Goal: Task Accomplishment & Management: Manage account settings

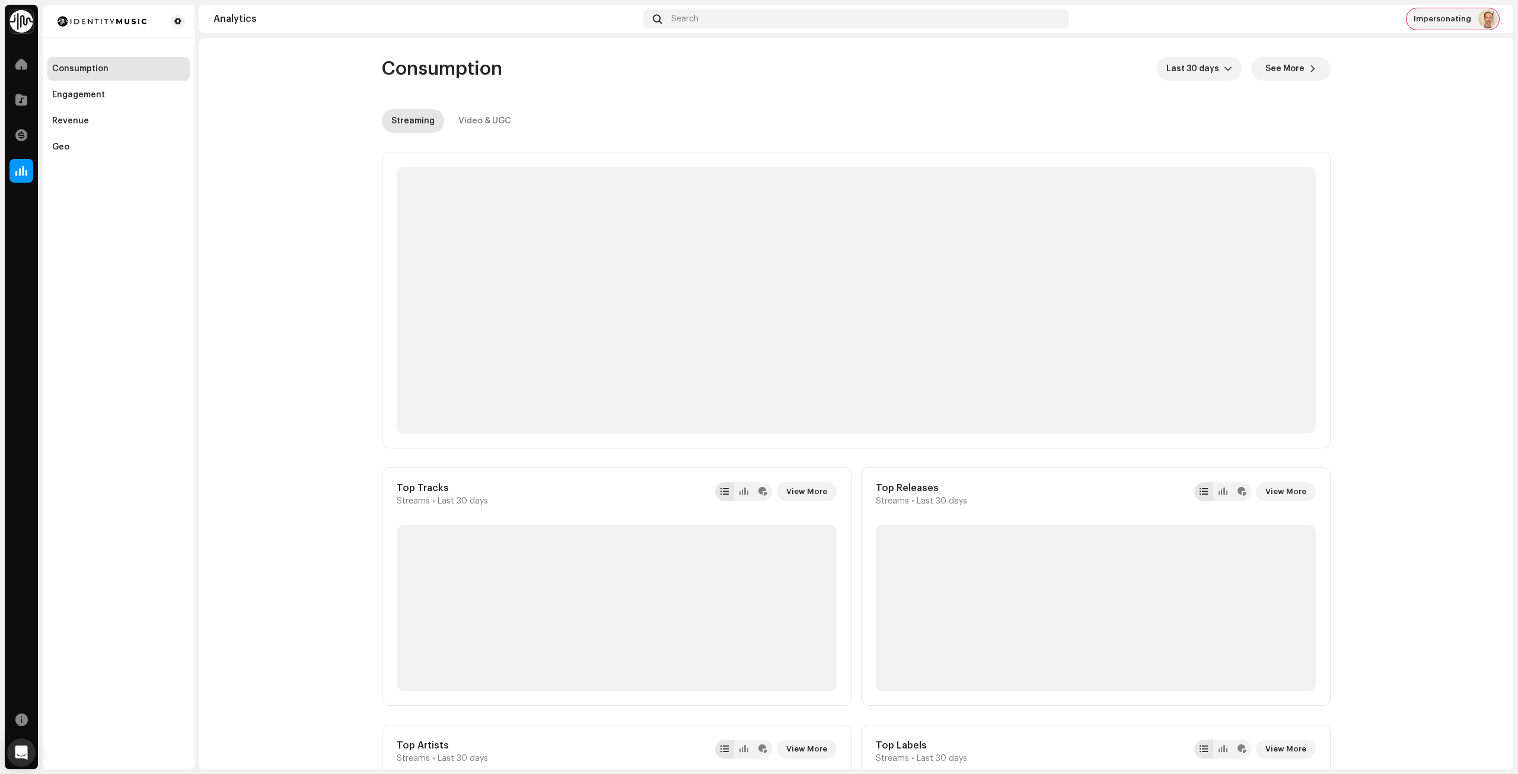
click at [1462, 24] on div "Impersonating" at bounding box center [1452, 18] width 92 height 21
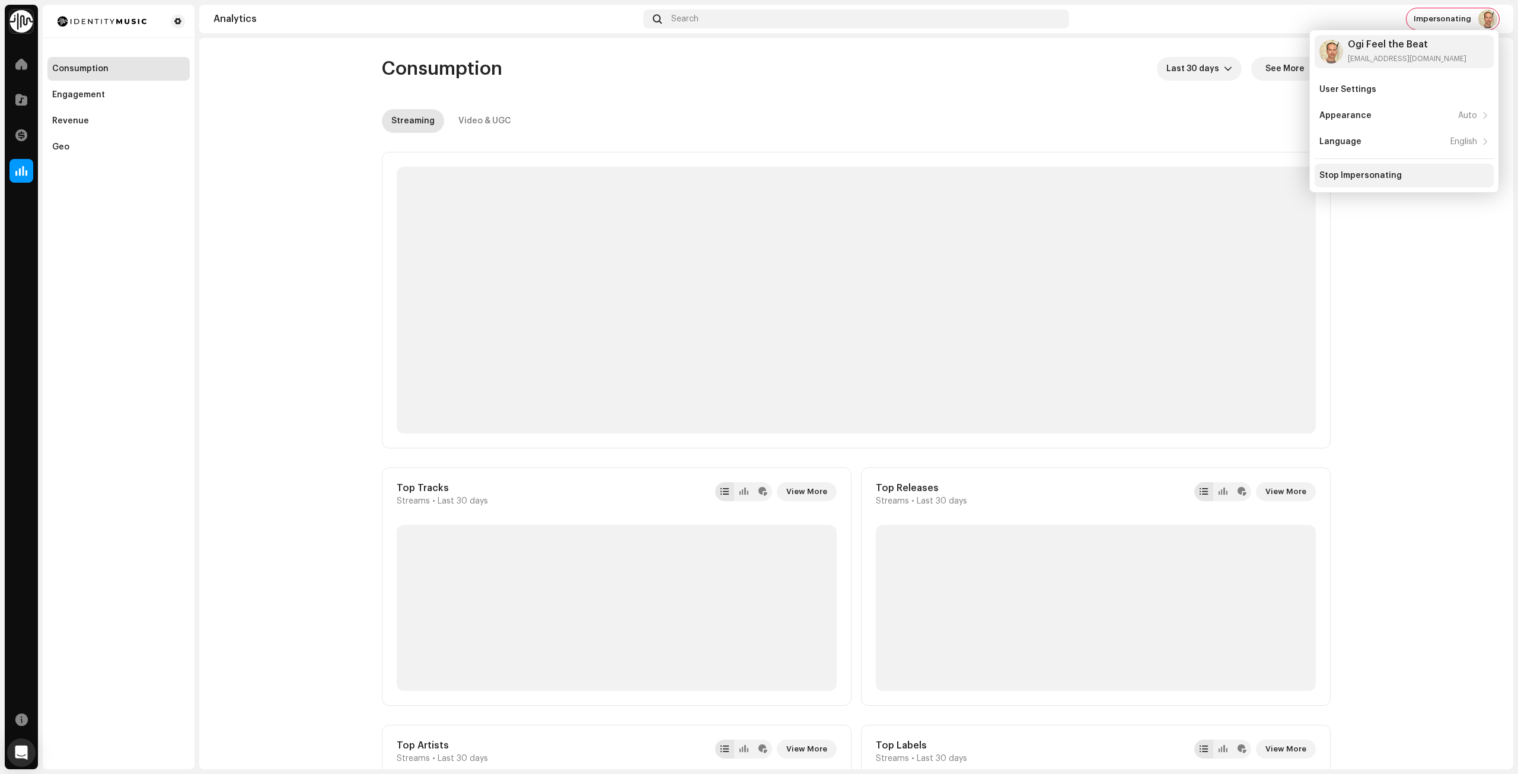
click at [1379, 173] on div "Stop Impersonating" at bounding box center [1360, 175] width 82 height 9
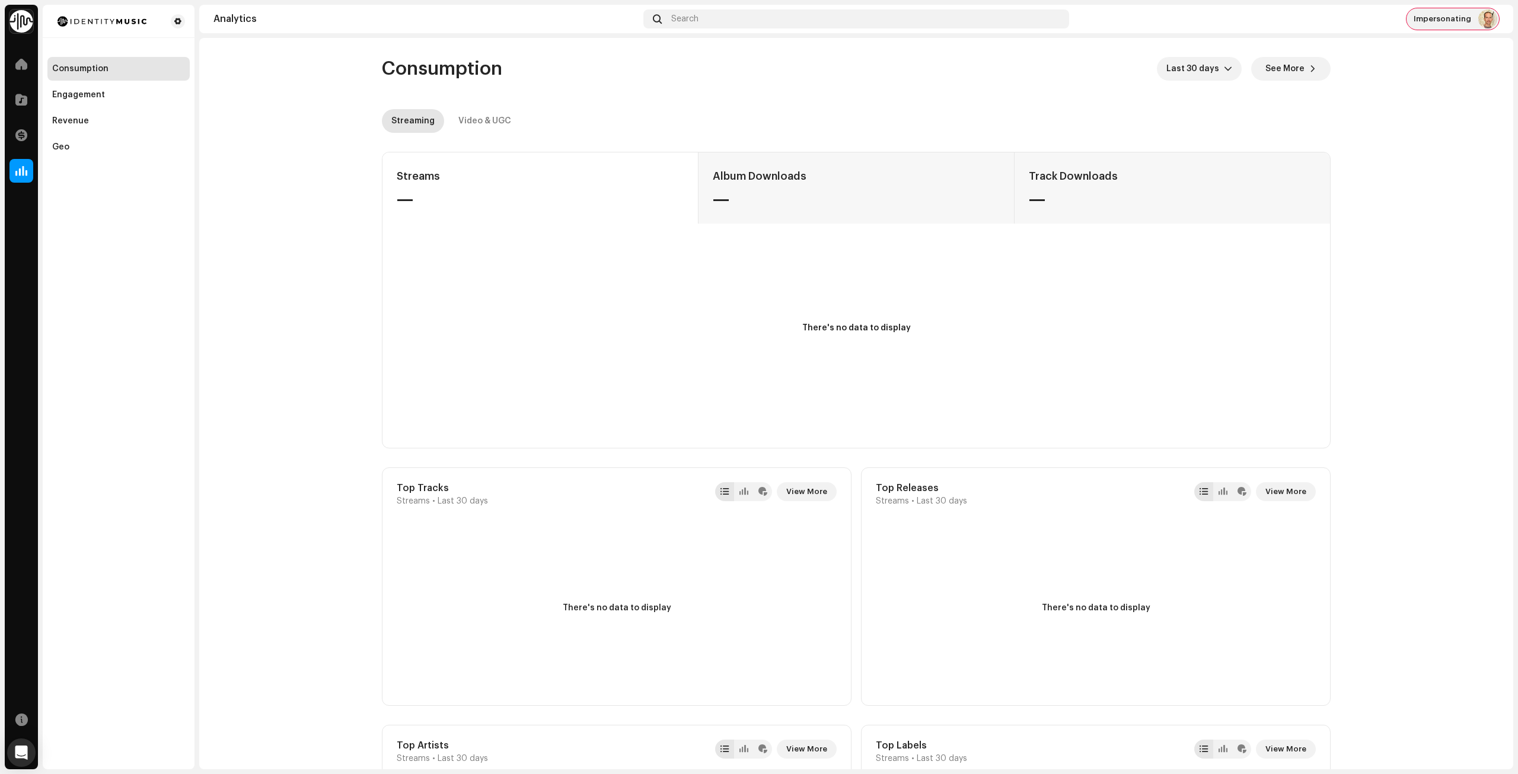
click at [1448, 17] on span "Impersonating" at bounding box center [1442, 18] width 58 height 9
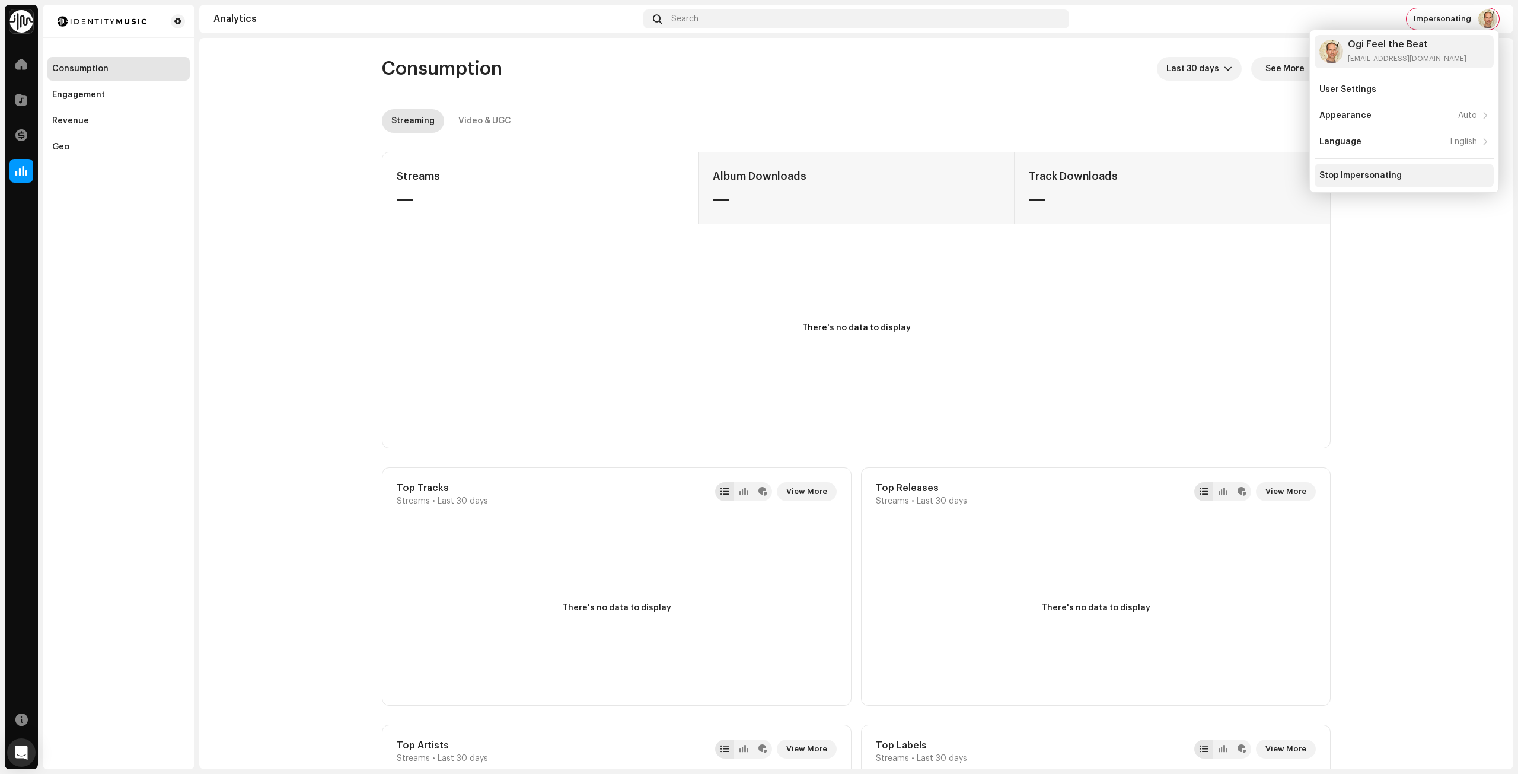
click at [1366, 178] on div "Stop Impersonating" at bounding box center [1360, 175] width 82 height 9
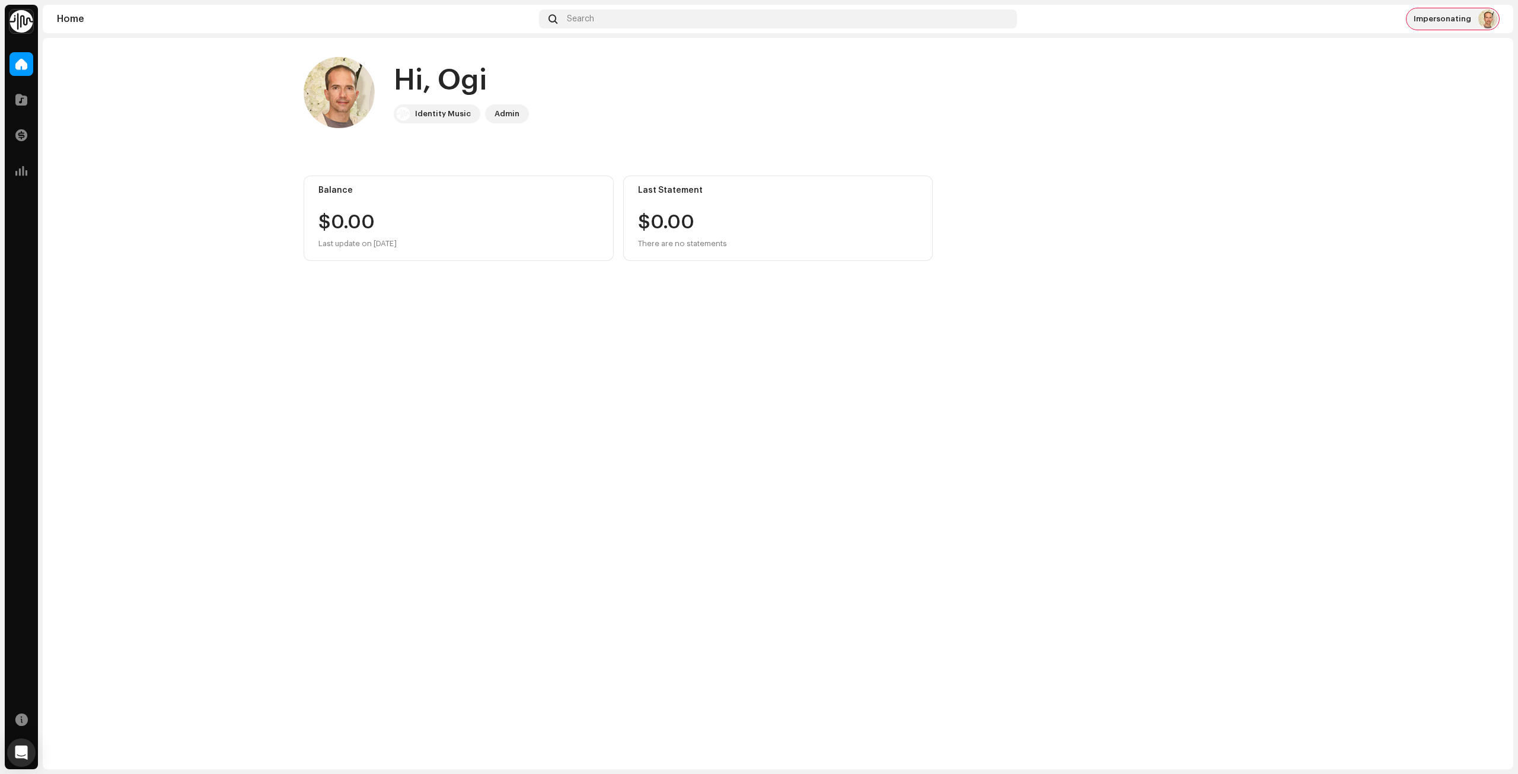
click at [1437, 20] on span "Impersonating" at bounding box center [1442, 18] width 58 height 9
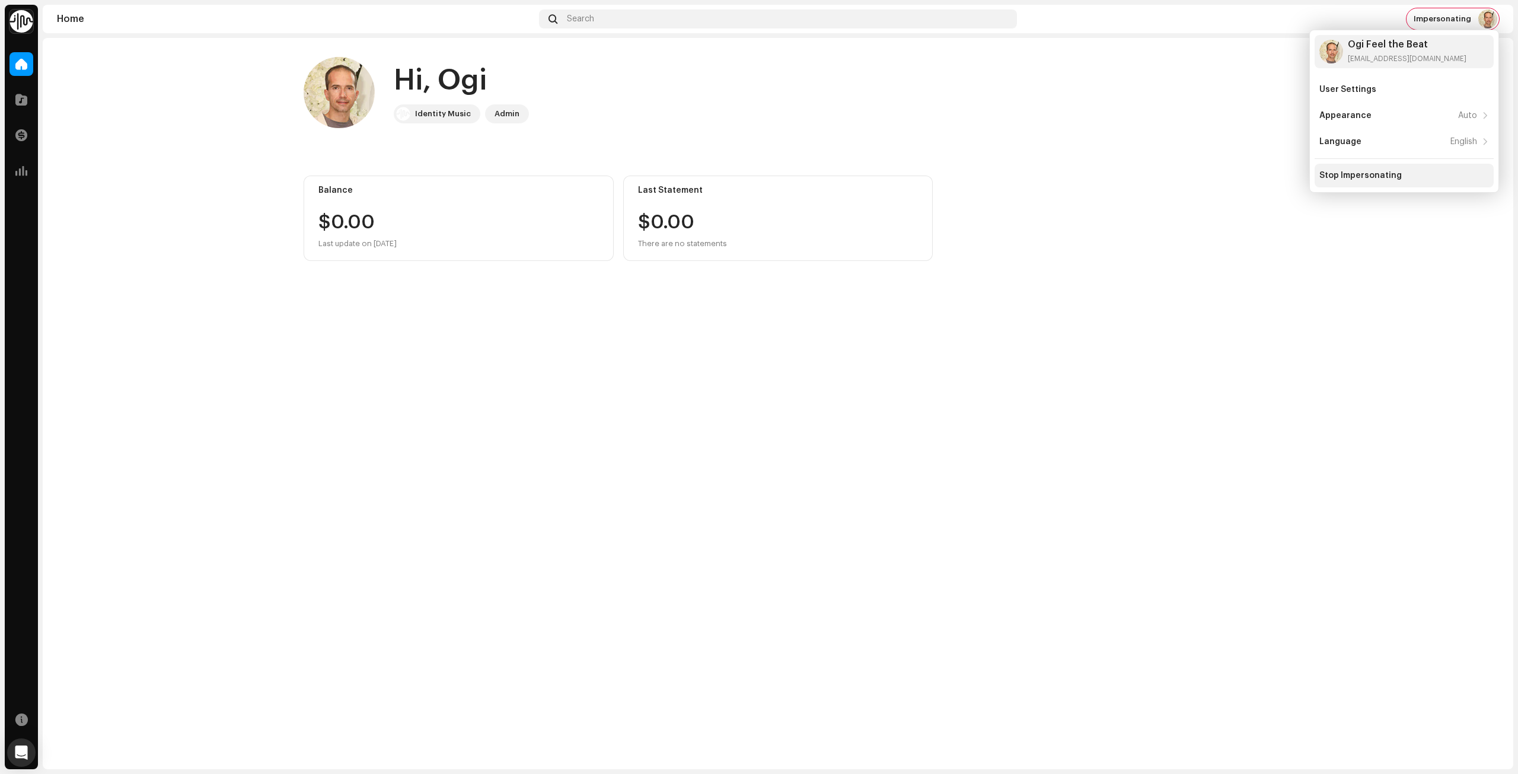
click at [1391, 174] on div "Stop Impersonating" at bounding box center [1360, 175] width 82 height 9
